Goal: Information Seeking & Learning: Understand process/instructions

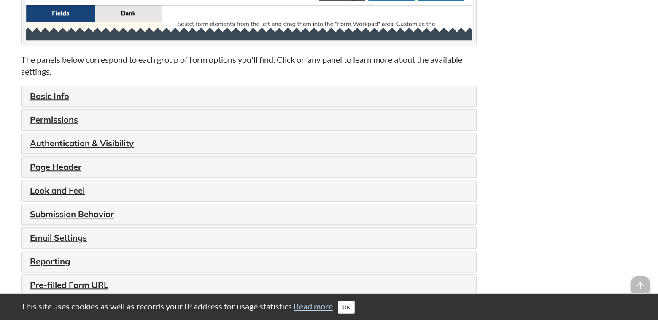
scroll to position [886, 0]
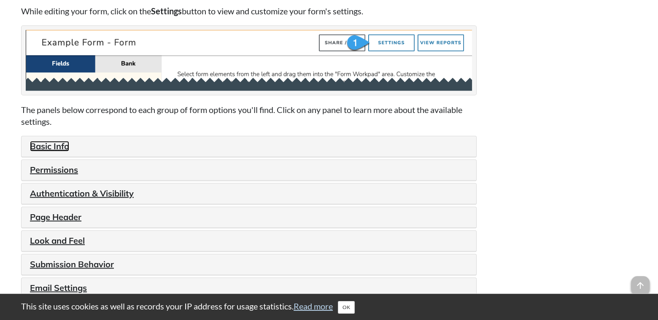
click at [53, 147] on link "Basic Info" at bounding box center [49, 146] width 39 height 11
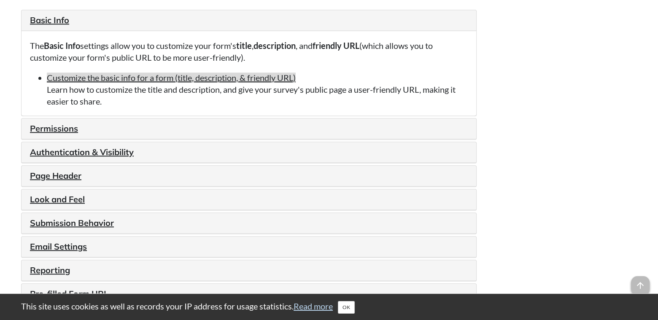
scroll to position [1013, 0]
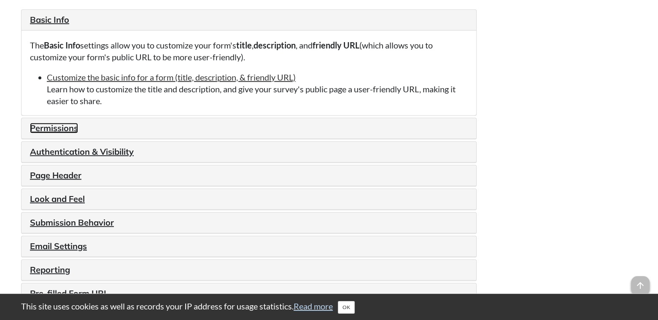
click at [68, 130] on link "Permissions" at bounding box center [54, 128] width 48 height 11
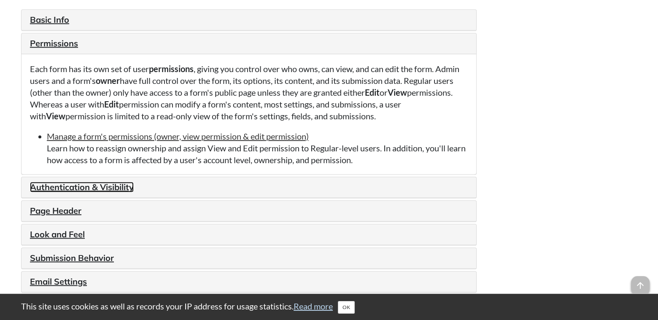
click at [56, 190] on link "Authentication & Visibility" at bounding box center [82, 187] width 104 height 11
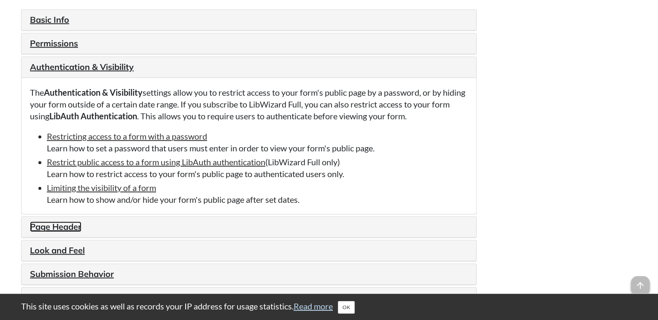
click at [61, 226] on link "Page Header" at bounding box center [55, 227] width 51 height 11
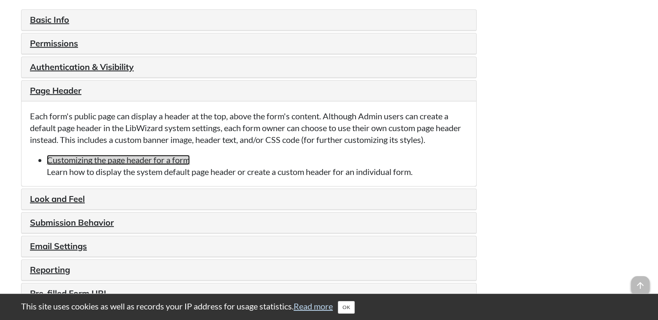
click at [87, 165] on link "Customizing the page header for a form" at bounding box center [118, 160] width 143 height 10
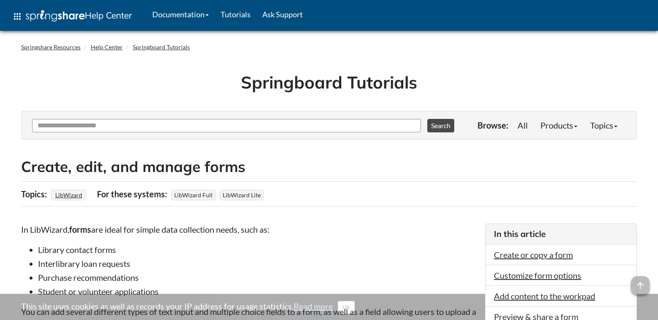
scroll to position [1012, 0]
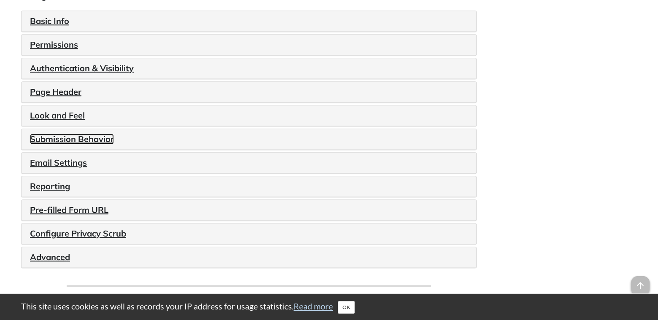
click at [78, 140] on link "Submission Behavior" at bounding box center [72, 139] width 84 height 11
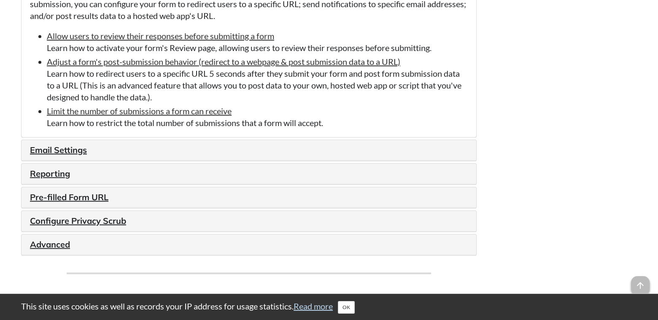
scroll to position [1223, 0]
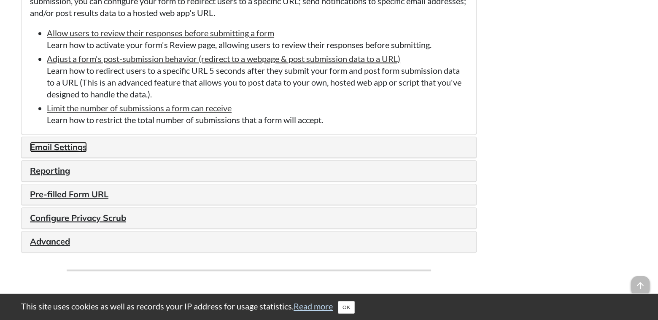
click at [70, 149] on link "Email Settings" at bounding box center [58, 147] width 57 height 11
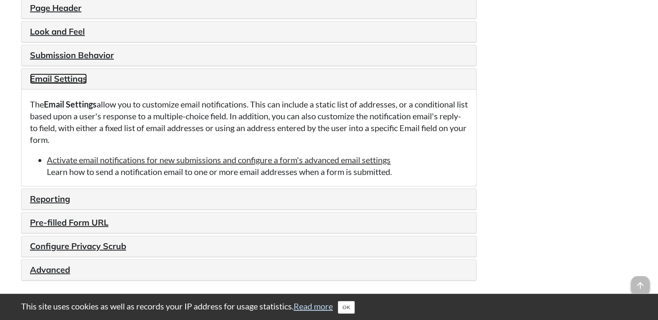
scroll to position [1096, 0]
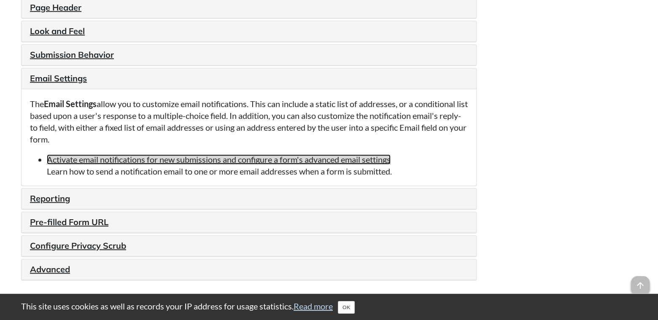
click at [198, 160] on link "Activate email notifications for new submissions and configure a form's advance…" at bounding box center [219, 159] width 344 height 10
